Goal: Task Accomplishment & Management: Manage account settings

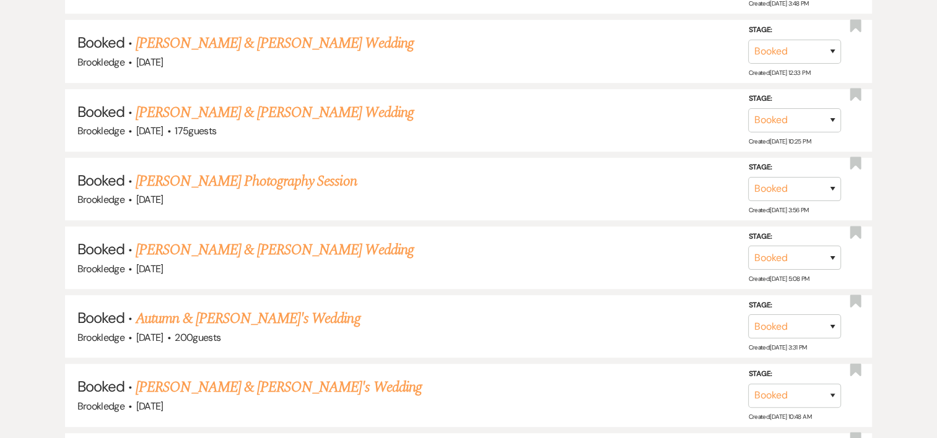
scroll to position [648, 0]
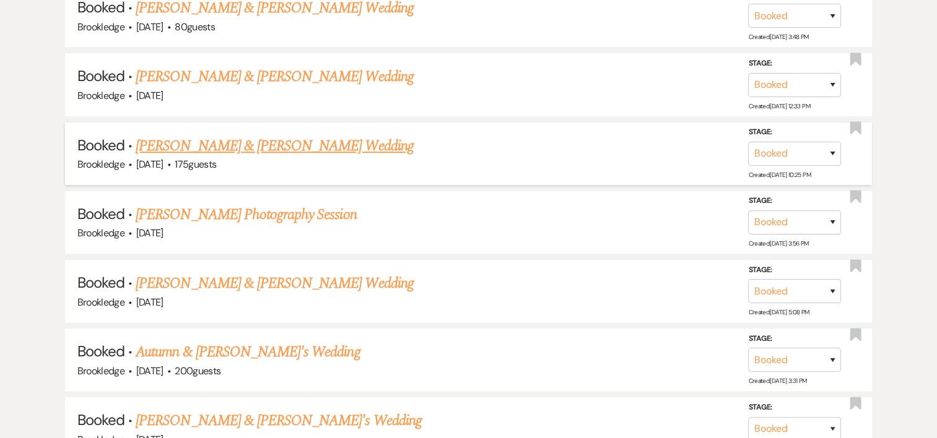
click at [297, 144] on link "[PERSON_NAME] & [PERSON_NAME] Wedding" at bounding box center [274, 146] width 277 height 22
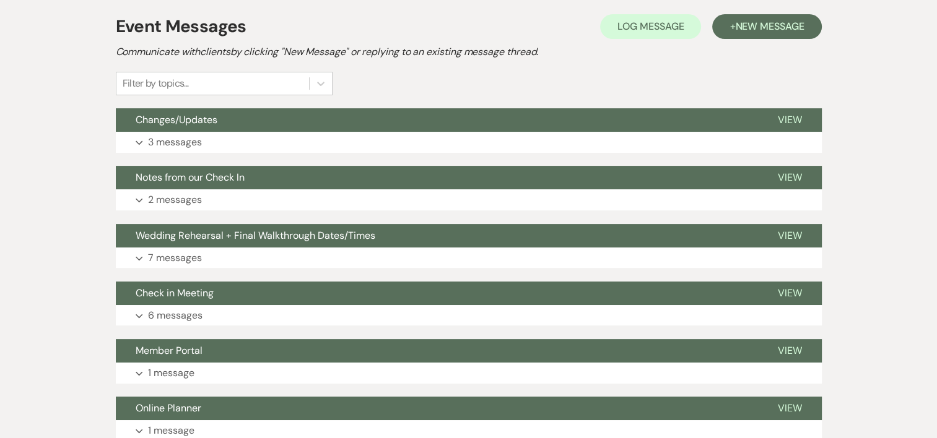
scroll to position [310, 0]
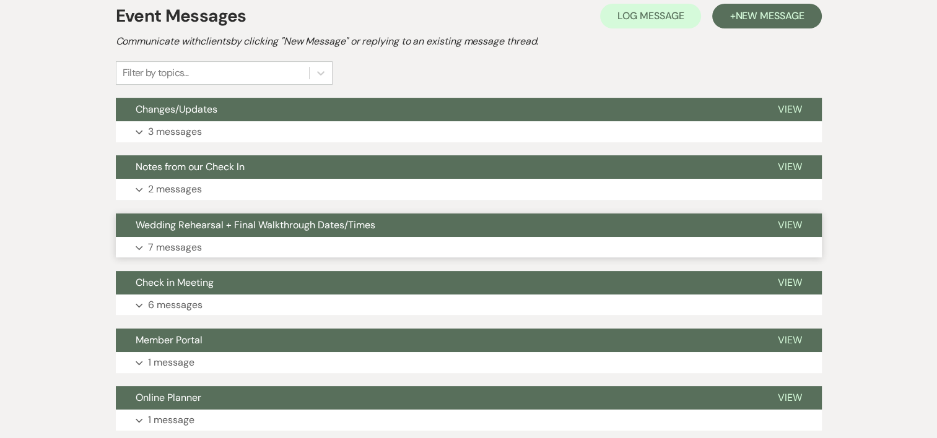
click at [165, 246] on p "7 messages" at bounding box center [175, 248] width 54 height 16
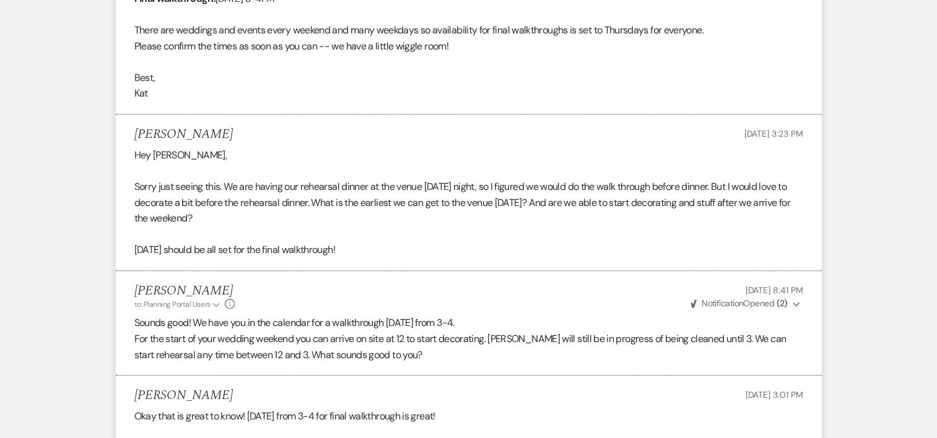
scroll to position [414, 0]
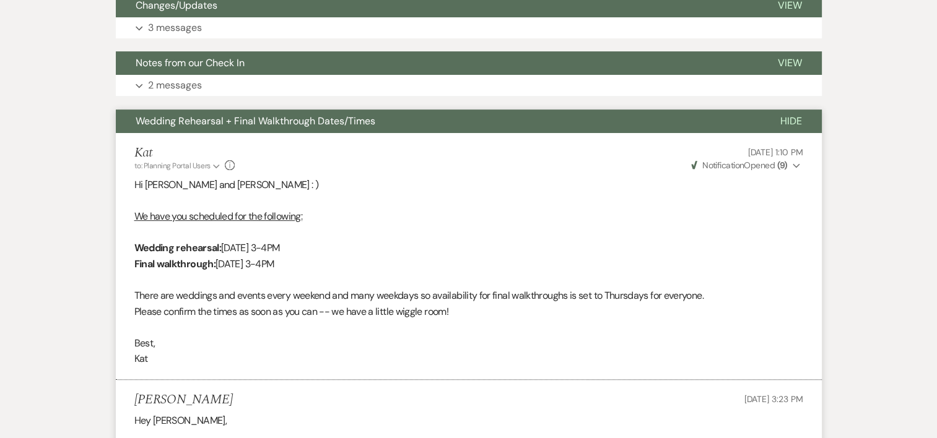
drag, startPoint x: 923, startPoint y: 149, endPoint x: 911, endPoint y: 111, distance: 39.0
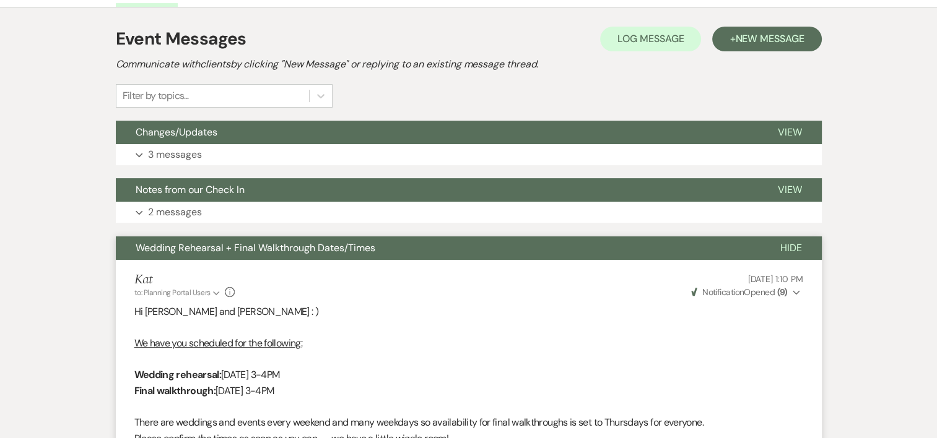
scroll to position [269, 0]
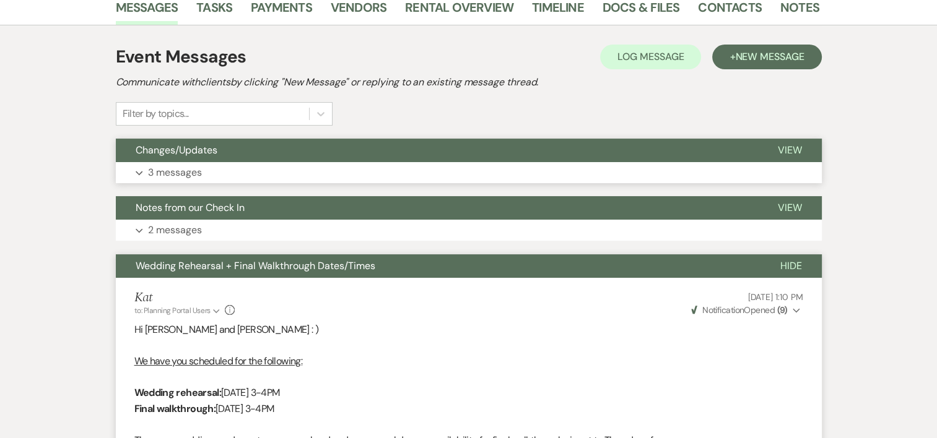
click at [196, 172] on p "3 messages" at bounding box center [175, 173] width 54 height 16
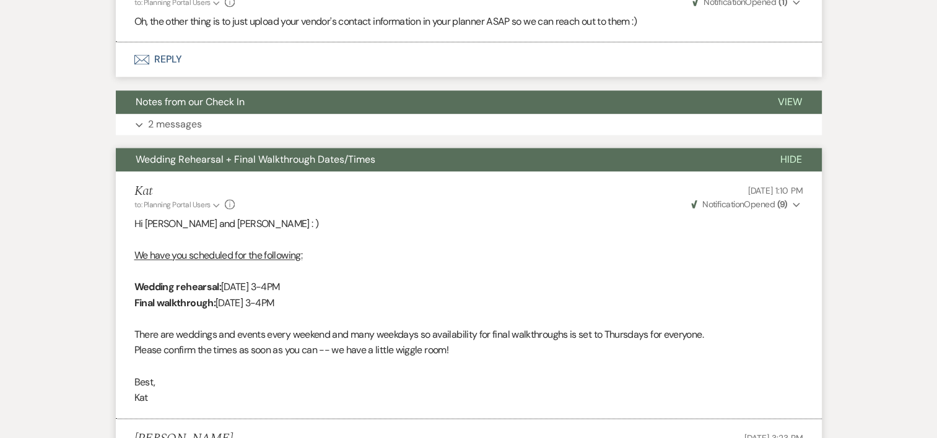
scroll to position [1790, 0]
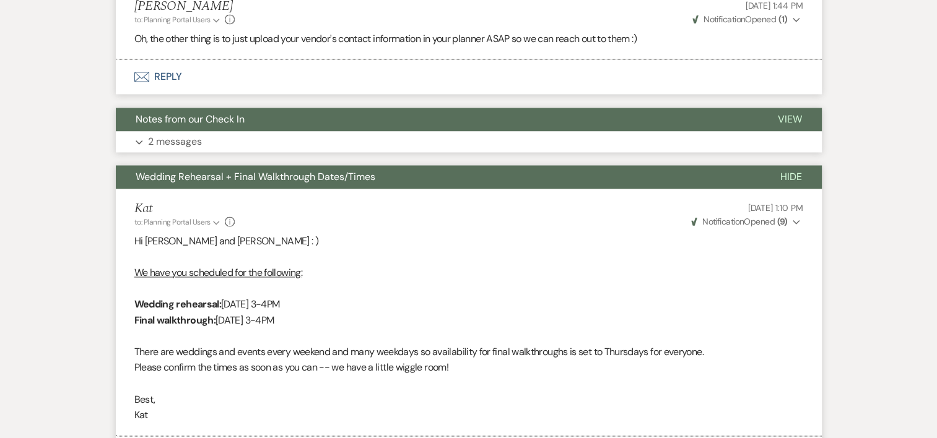
click at [171, 150] on p "2 messages" at bounding box center [175, 142] width 54 height 16
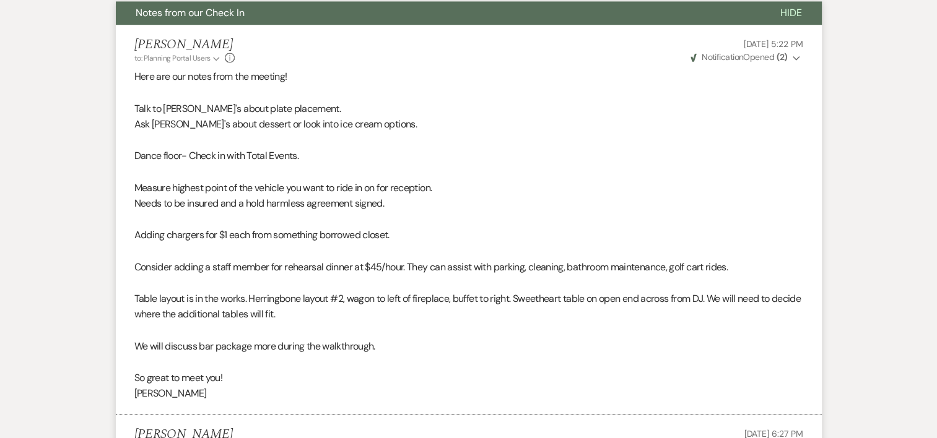
scroll to position [2066, 0]
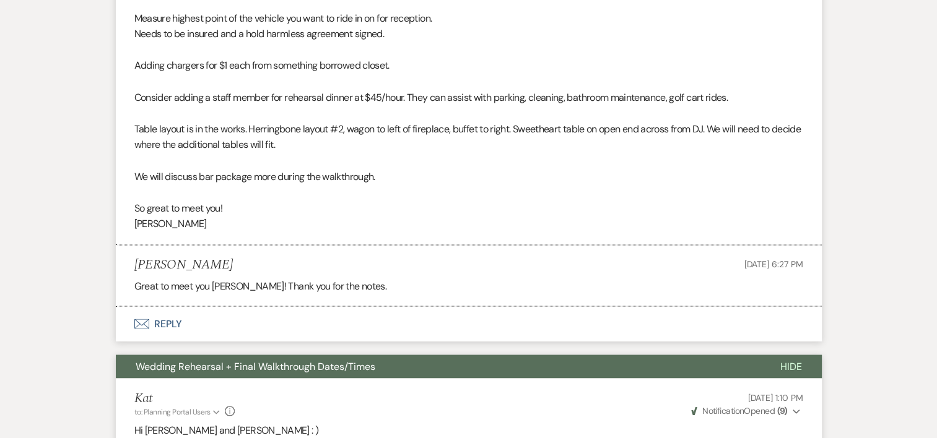
click at [811, 270] on li "[PERSON_NAME] [DATE] 6:27 PM Great to meet you [PERSON_NAME]! Thank you for the…" at bounding box center [469, 275] width 706 height 61
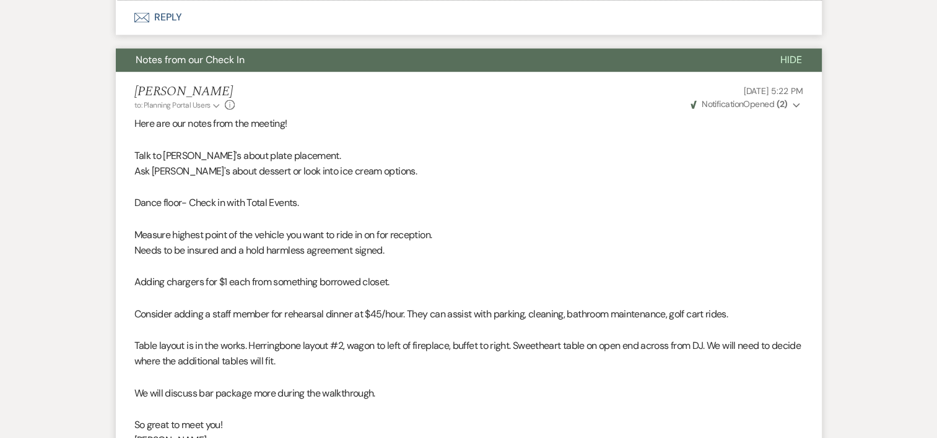
scroll to position [1757, 0]
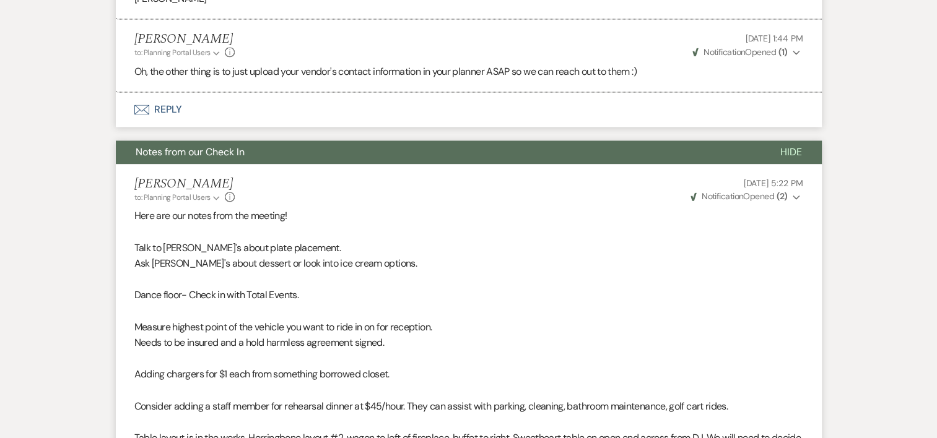
drag, startPoint x: 909, startPoint y: 212, endPoint x: 900, endPoint y: 196, distance: 18.6
click at [900, 196] on div "Messages Tasks Payments Vendors Rental Overview Timeline Docs & Files Contacts …" at bounding box center [468, 330] width 937 height 3658
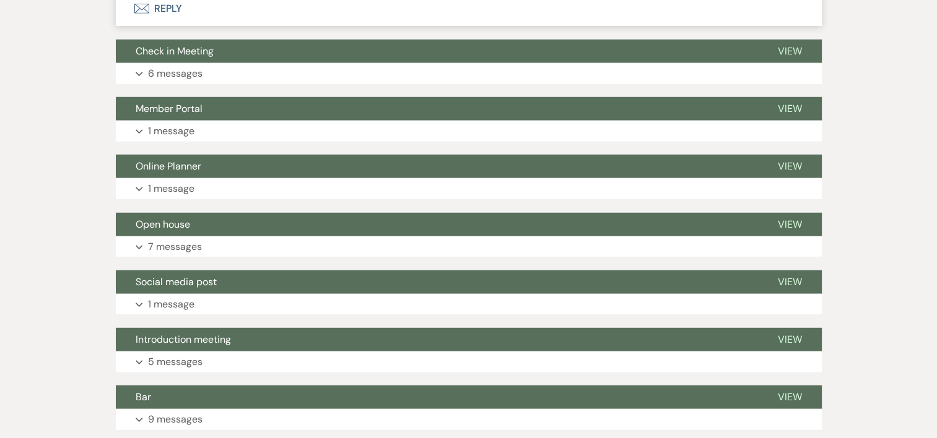
scroll to position [3308, 0]
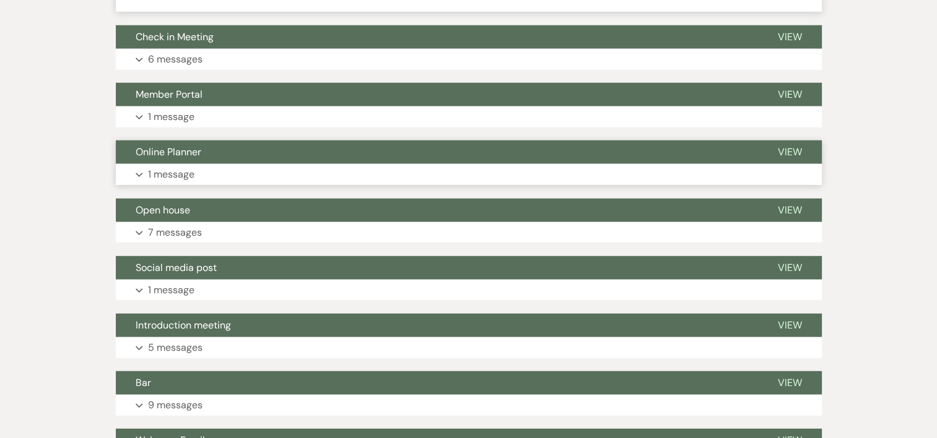
click at [177, 183] on p "1 message" at bounding box center [171, 175] width 46 height 16
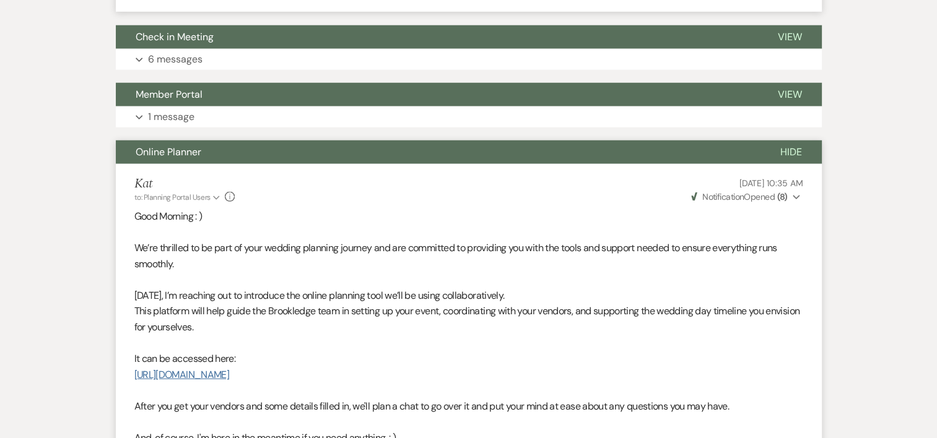
click at [229, 381] on link "[URL][DOMAIN_NAME]" at bounding box center [181, 374] width 95 height 13
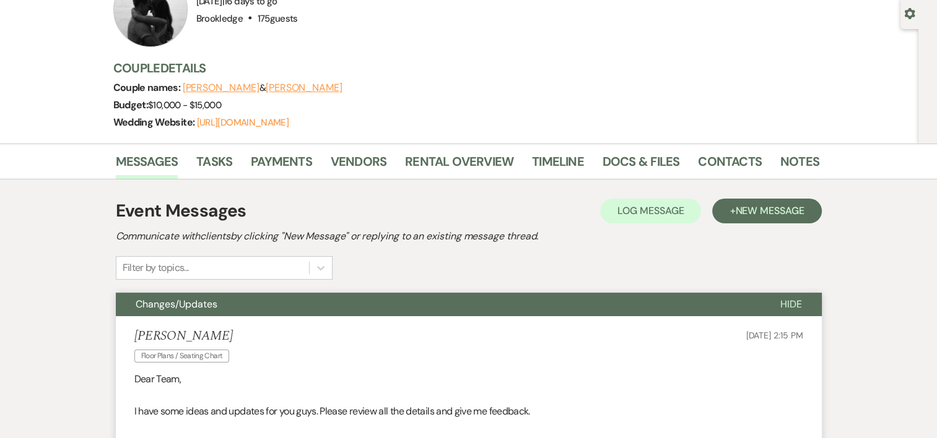
scroll to position [0, 0]
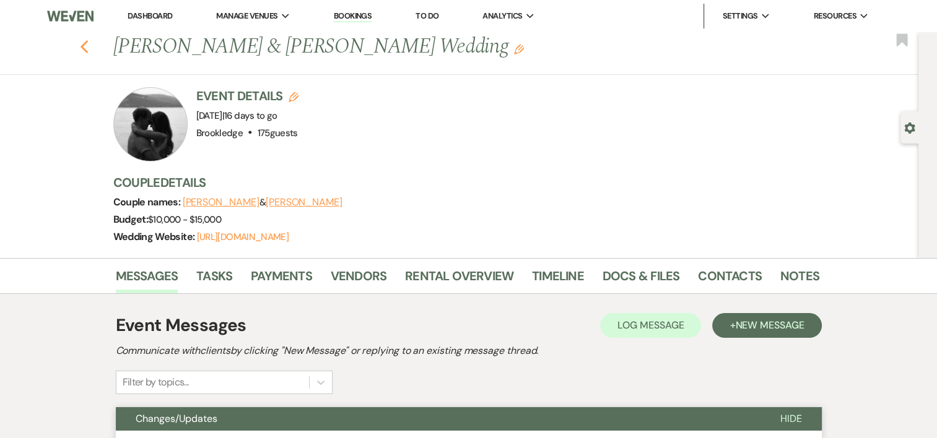
click at [89, 45] on icon "Previous" at bounding box center [84, 47] width 9 height 15
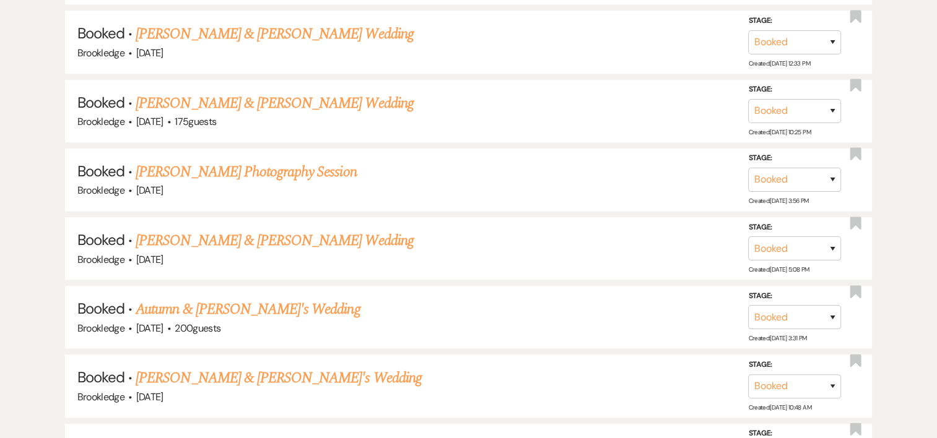
scroll to position [707, 0]
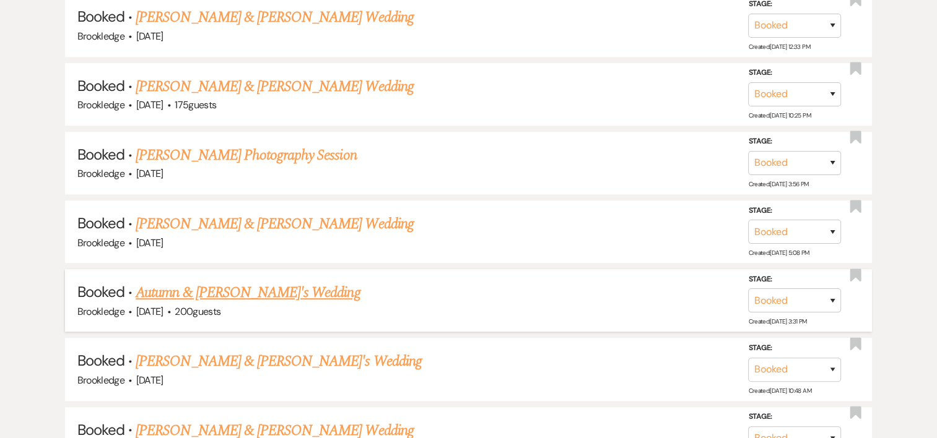
click at [275, 291] on link "Autumn & [PERSON_NAME]'s Wedding" at bounding box center [248, 293] width 224 height 22
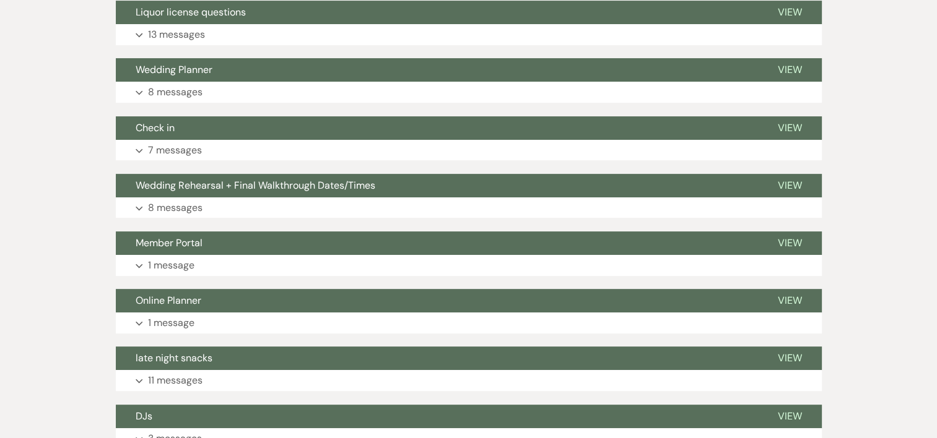
scroll to position [409, 0]
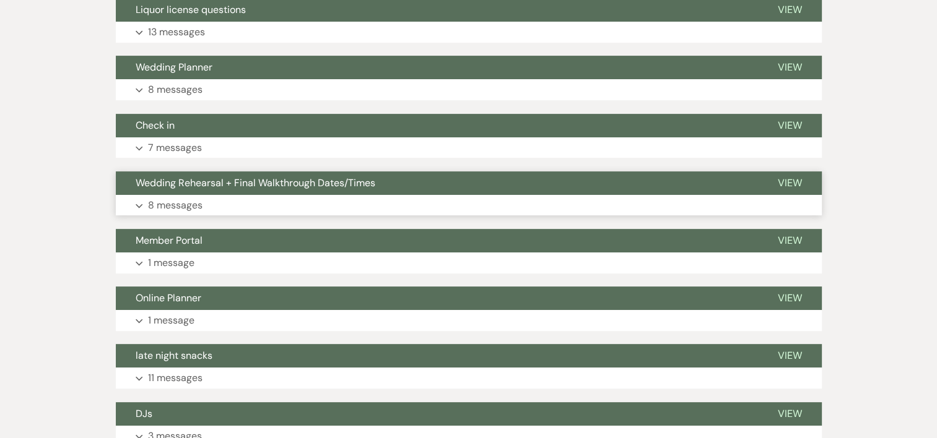
click at [180, 208] on p "8 messages" at bounding box center [175, 206] width 54 height 16
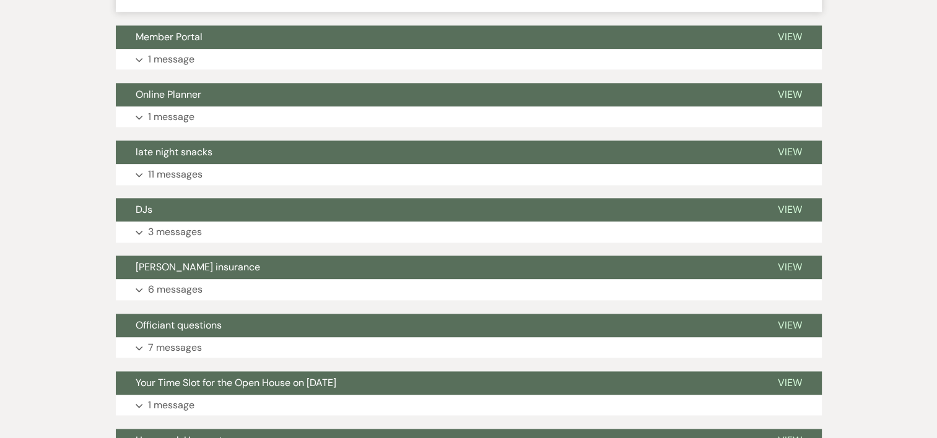
scroll to position [1664, 0]
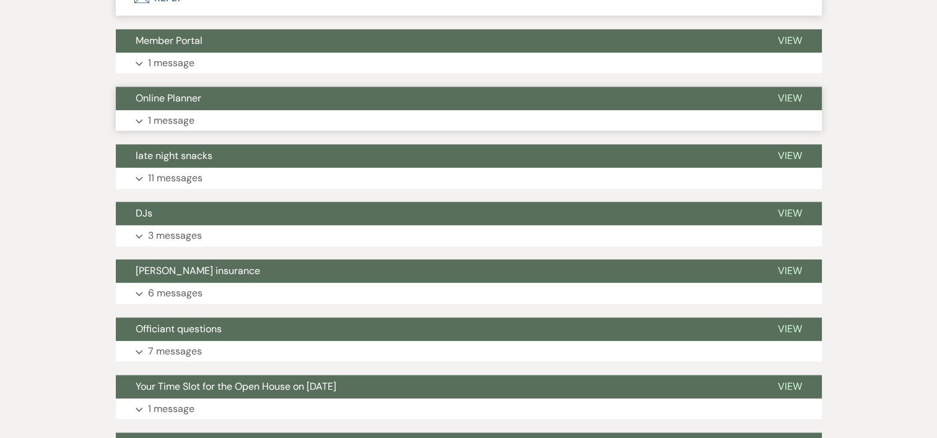
click at [176, 119] on p "1 message" at bounding box center [171, 121] width 46 height 16
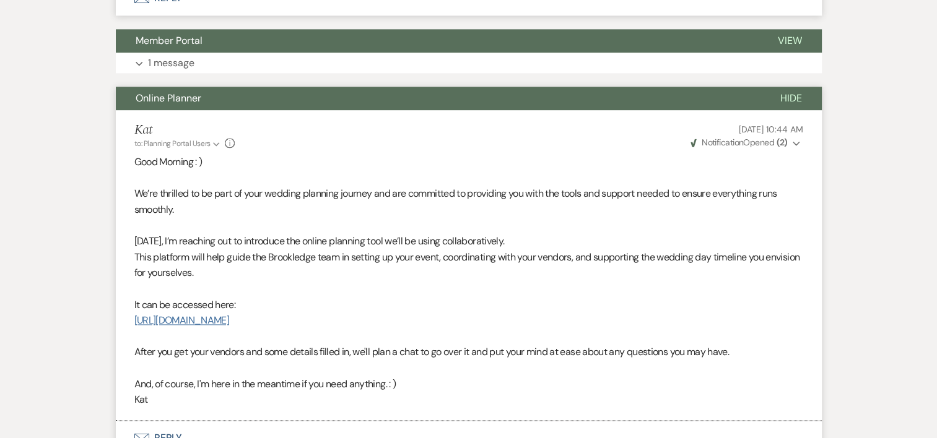
click at [215, 320] on link "[URL][DOMAIN_NAME]" at bounding box center [181, 320] width 95 height 13
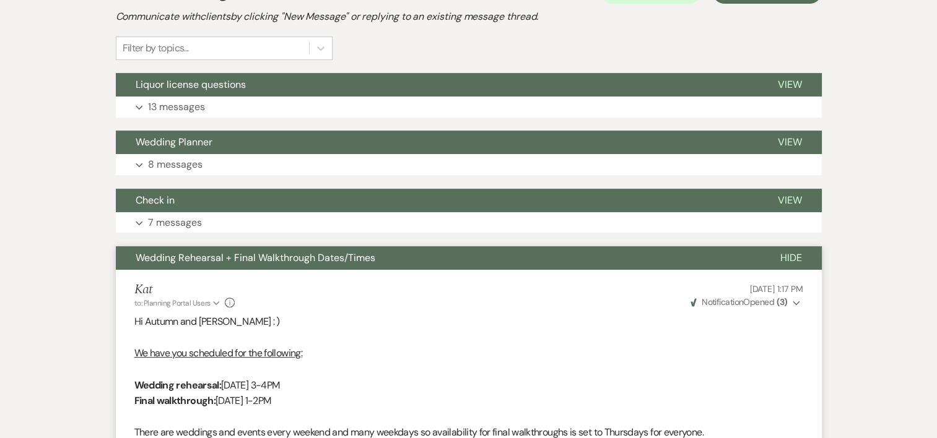
scroll to position [0, 0]
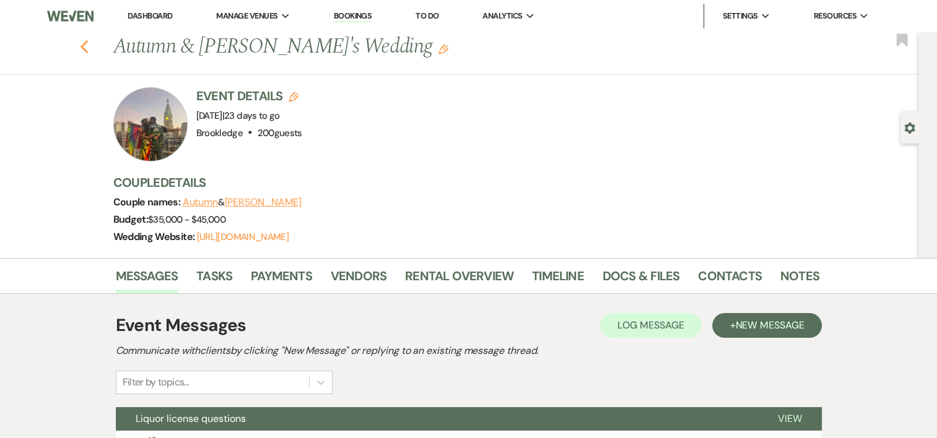
click at [88, 43] on icon "Previous" at bounding box center [84, 47] width 9 height 15
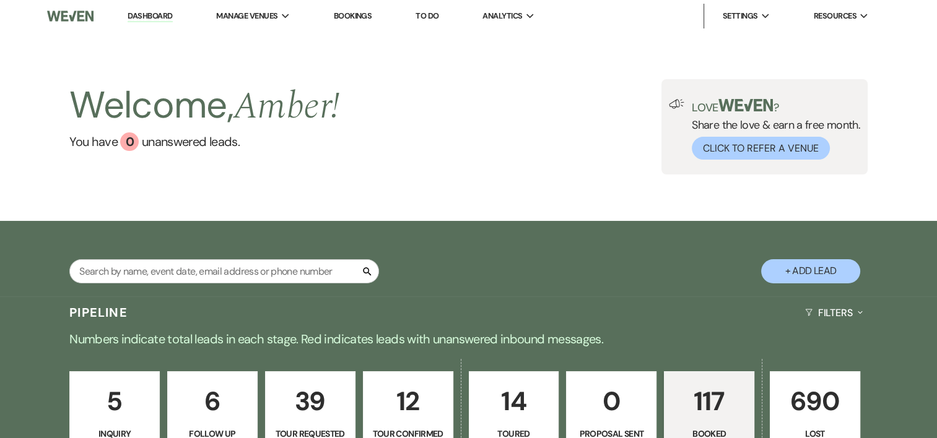
click at [117, 395] on p "5" at bounding box center [114, 401] width 74 height 41
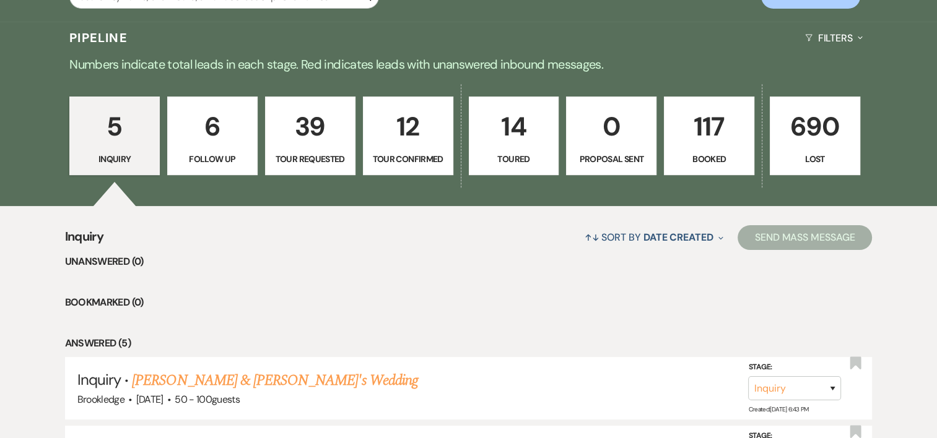
scroll to position [257, 0]
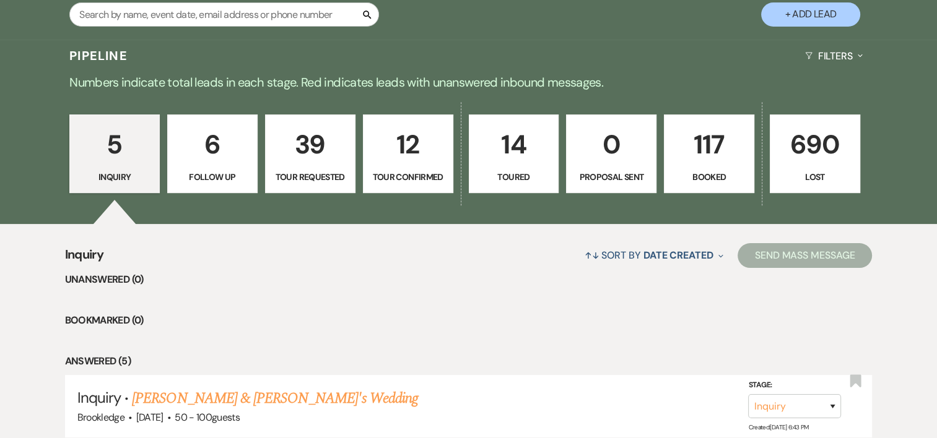
click at [316, 141] on p "39" at bounding box center [310, 144] width 74 height 41
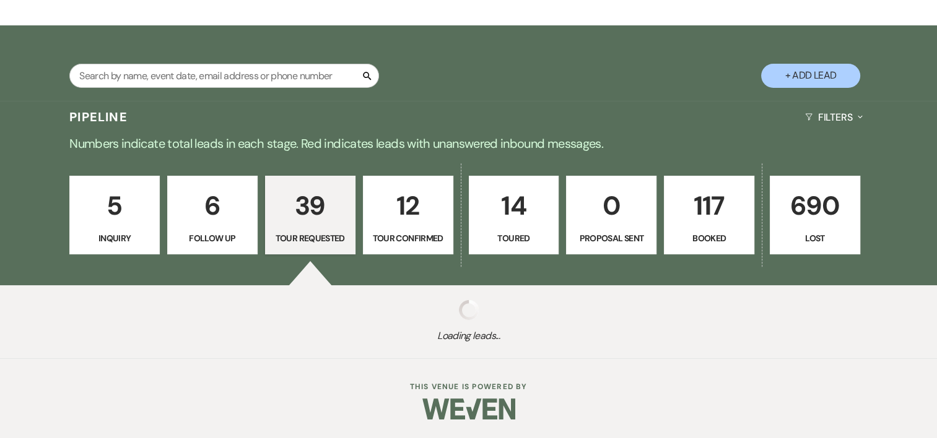
select select "2"
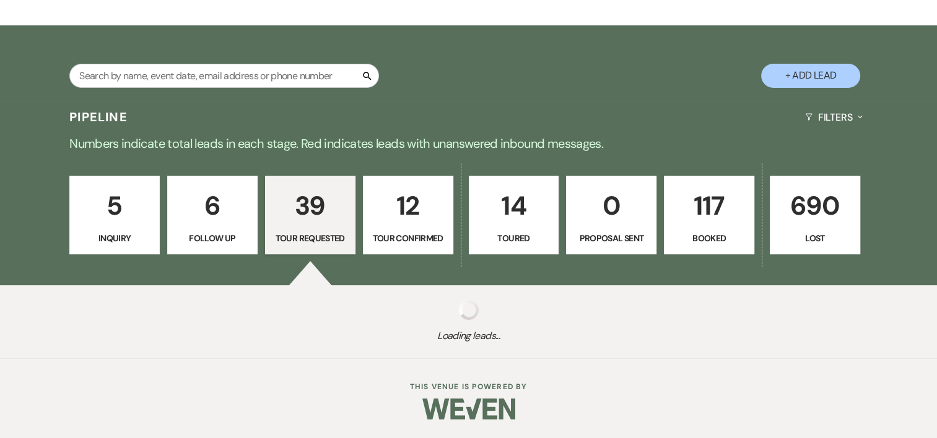
select select "2"
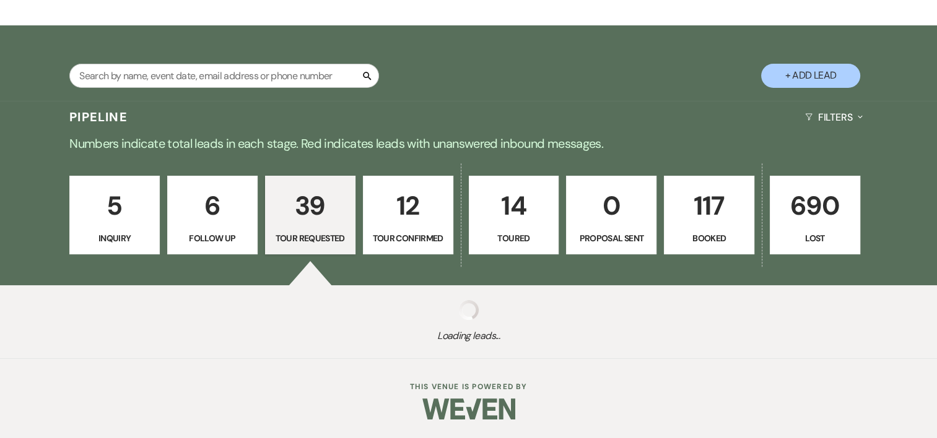
select select "2"
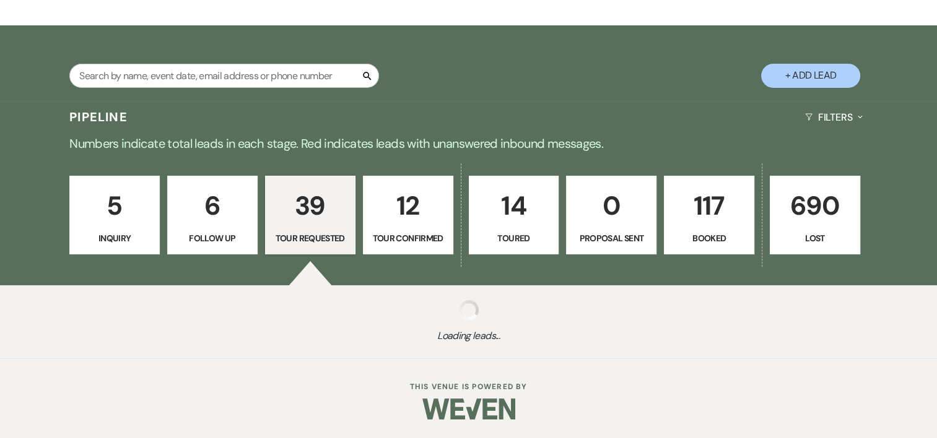
select select "2"
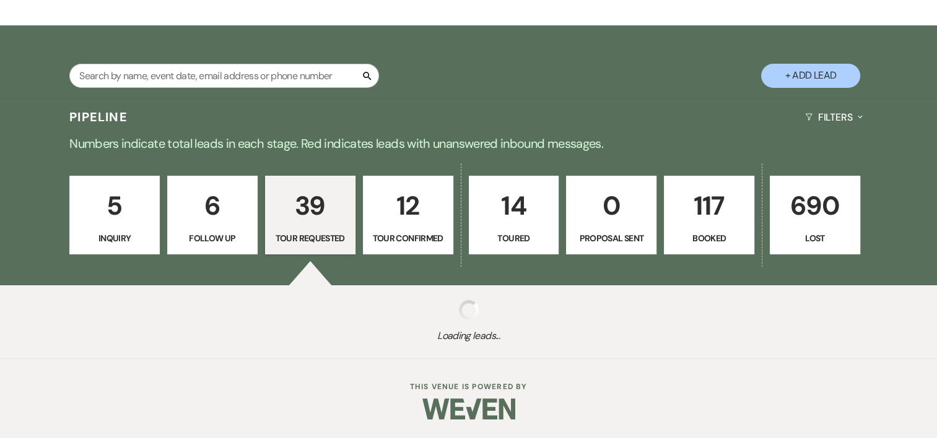
select select "2"
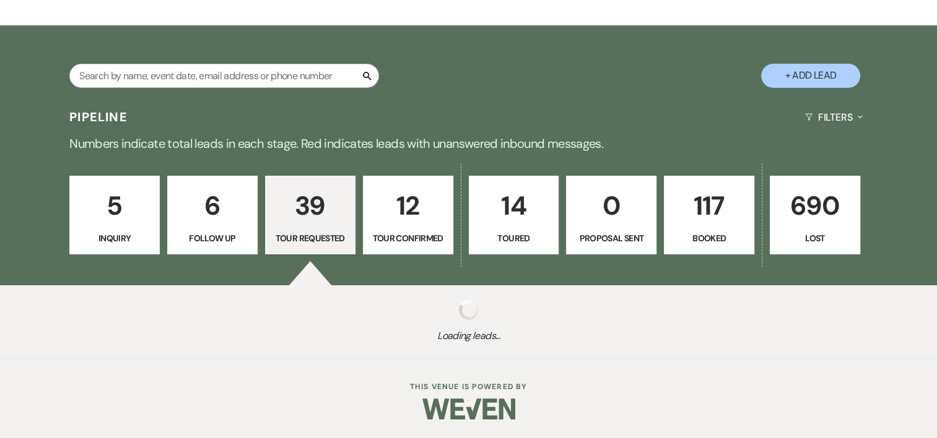
select select "2"
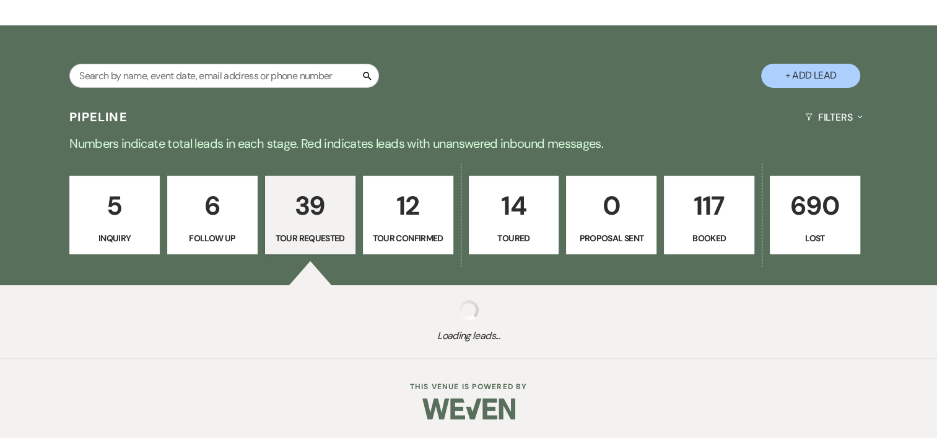
select select "2"
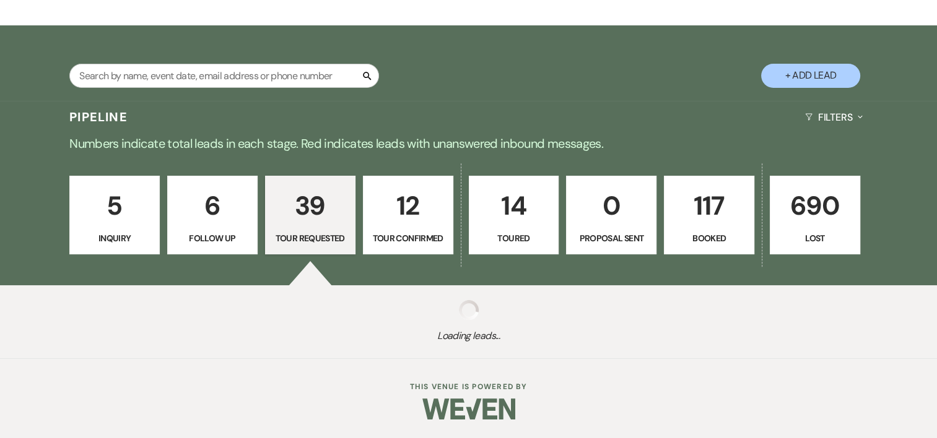
select select "2"
